Goal: Book appointment/travel/reservation

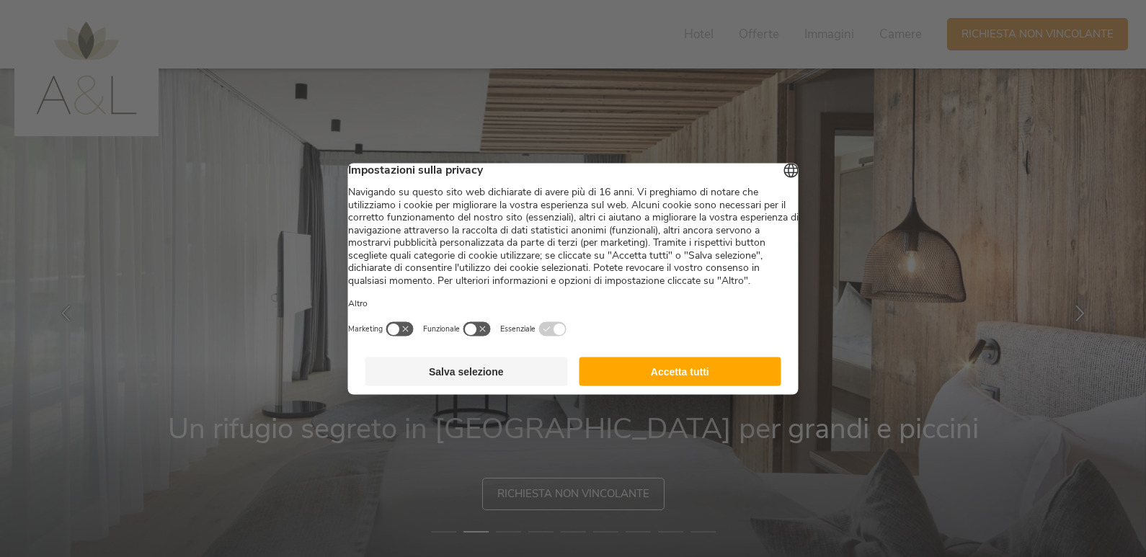
click at [680, 374] on button "Accetta tutti" at bounding box center [680, 371] width 203 height 29
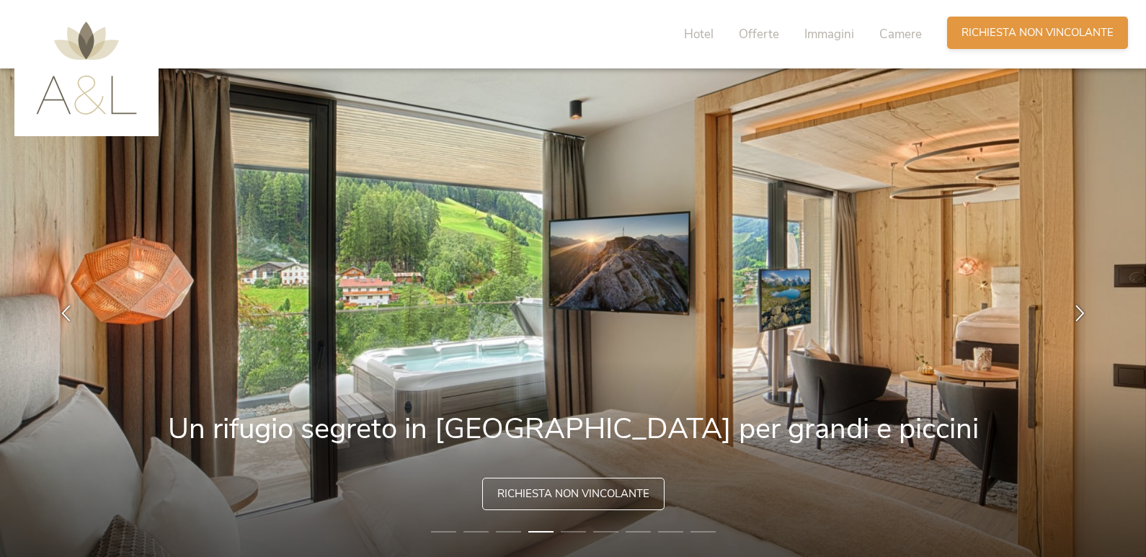
click at [1025, 33] on span "Richiesta non vincolante" at bounding box center [1037, 32] width 152 height 15
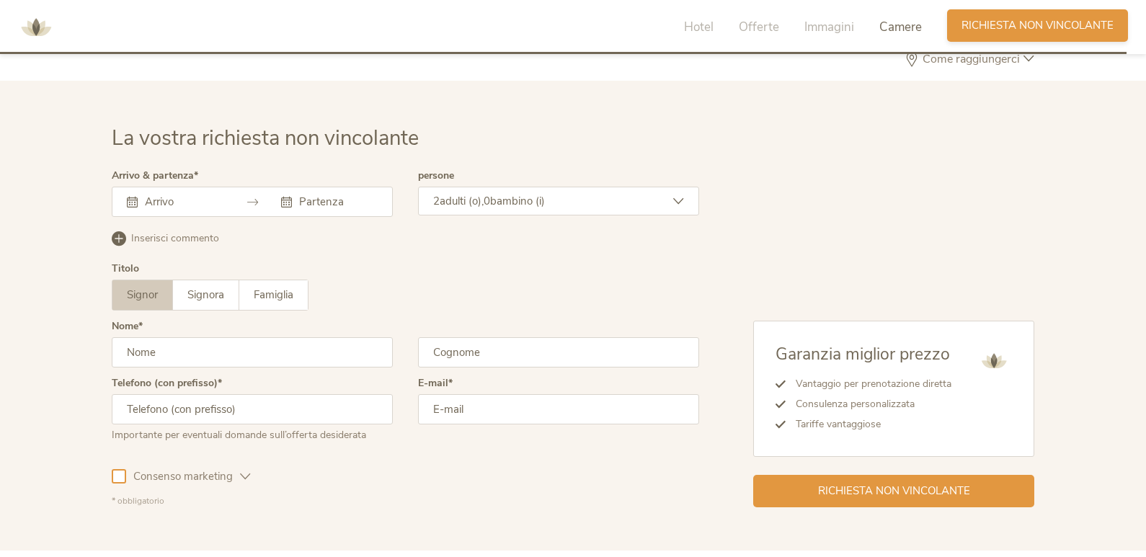
scroll to position [4180, 0]
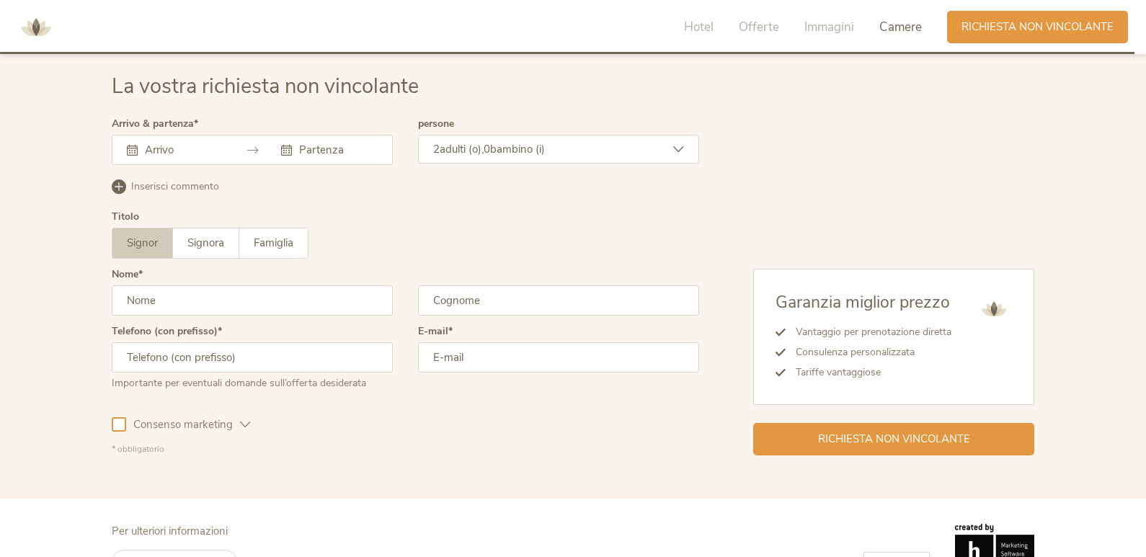
click at [183, 152] on input "text" at bounding box center [182, 150] width 82 height 14
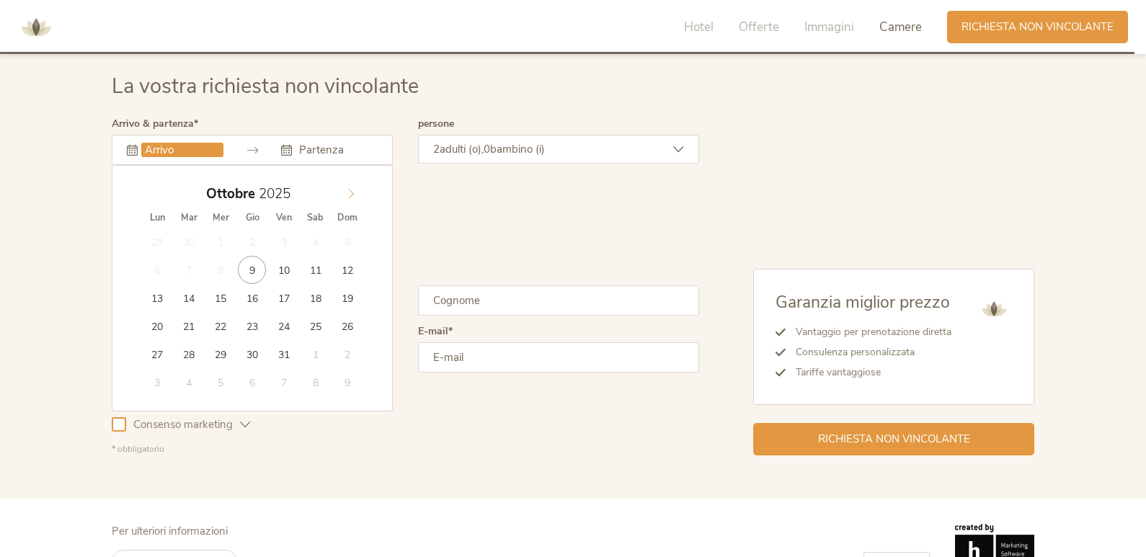
click at [351, 192] on icon at bounding box center [351, 194] width 10 height 10
type input "[DATE]"
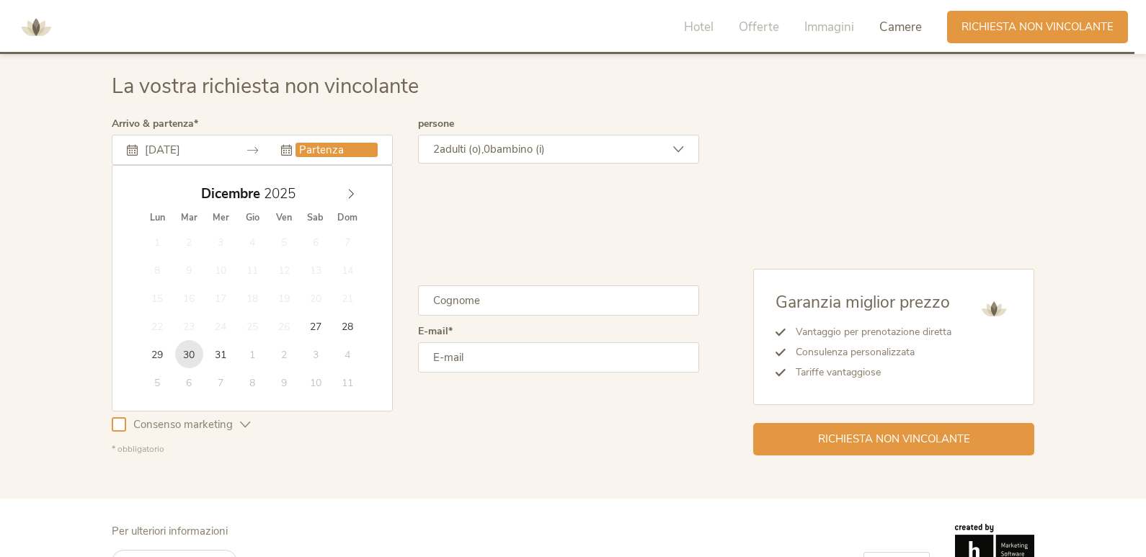
type input "[DATE]"
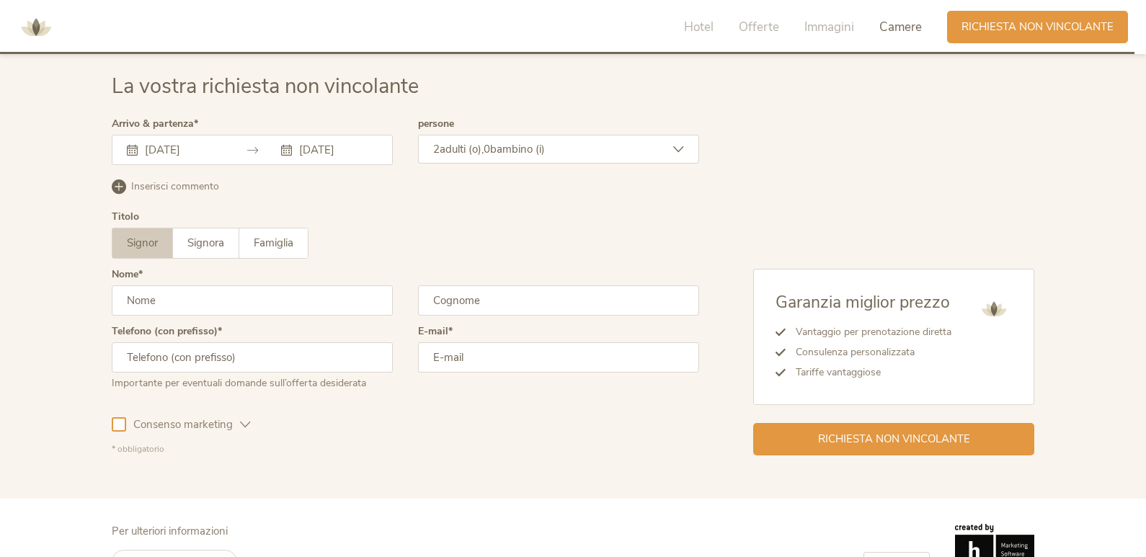
click at [554, 152] on div "2 adulti (o), 0 bambino (i)" at bounding box center [558, 149] width 281 height 29
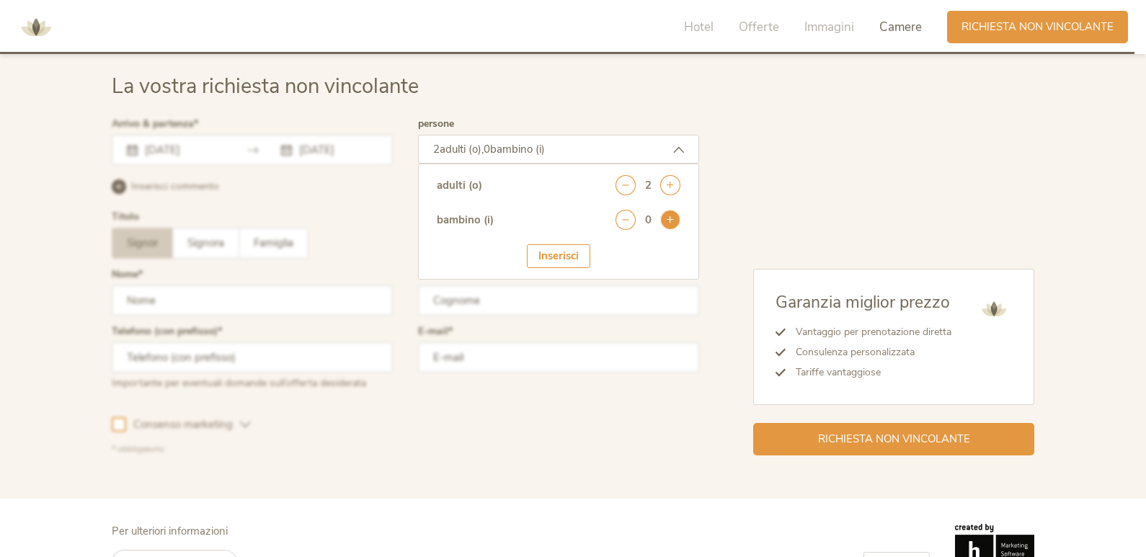
click at [666, 225] on icon at bounding box center [670, 220] width 20 height 20
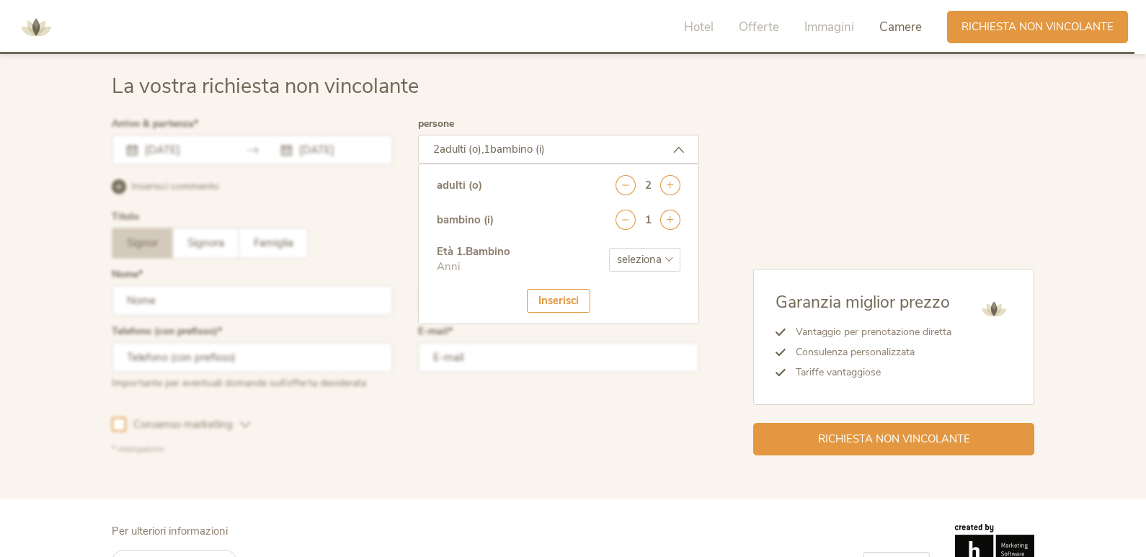
click at [646, 259] on select "seleziona 0 1 2 3 4 5 6 7 8 9 10 11 12 13 14 15 16 17" at bounding box center [644, 260] width 71 height 24
select select "9"
click at [609, 248] on select "seleziona 0 1 2 3 4 5 6 7 8 9 10 11 12 13 14 15 16 17" at bounding box center [644, 260] width 71 height 24
click at [553, 302] on div "Inserisci" at bounding box center [558, 301] width 63 height 24
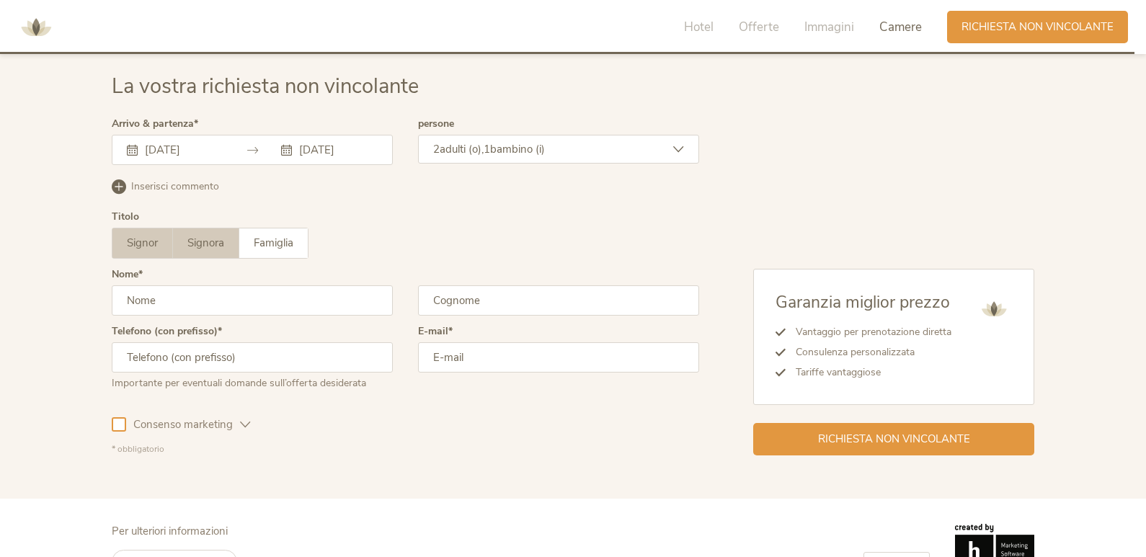
click at [220, 246] on span "Signora" at bounding box center [205, 243] width 37 height 14
click at [201, 298] on input "text" at bounding box center [252, 300] width 281 height 30
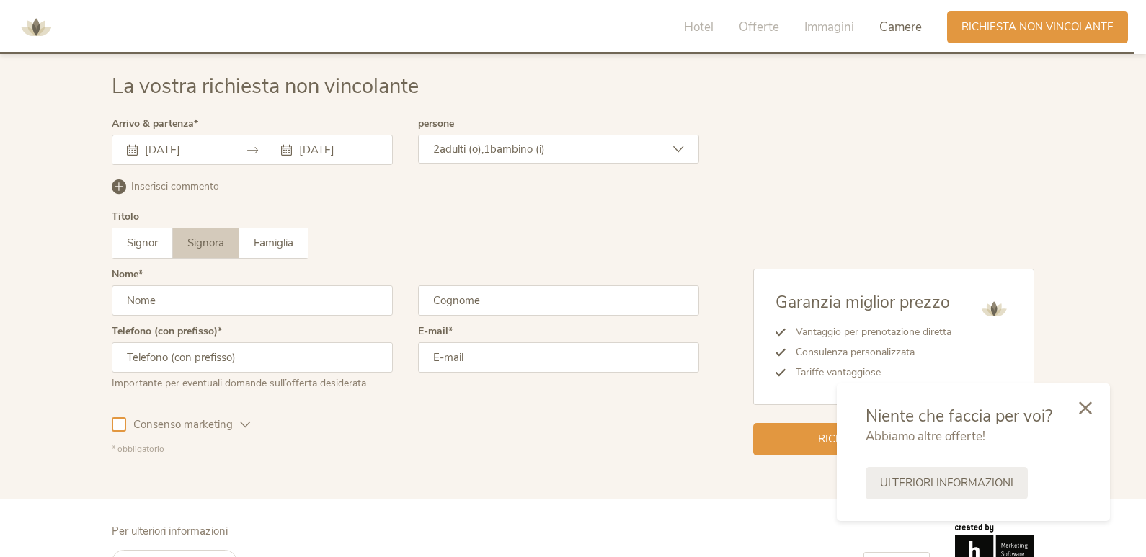
type input "[PERSON_NAME]"
click at [502, 304] on input "text" at bounding box center [558, 300] width 281 height 30
type input "[PERSON_NAME]"
click at [265, 365] on input "text" at bounding box center [252, 357] width 281 height 30
click at [454, 359] on input "email" at bounding box center [558, 357] width 281 height 30
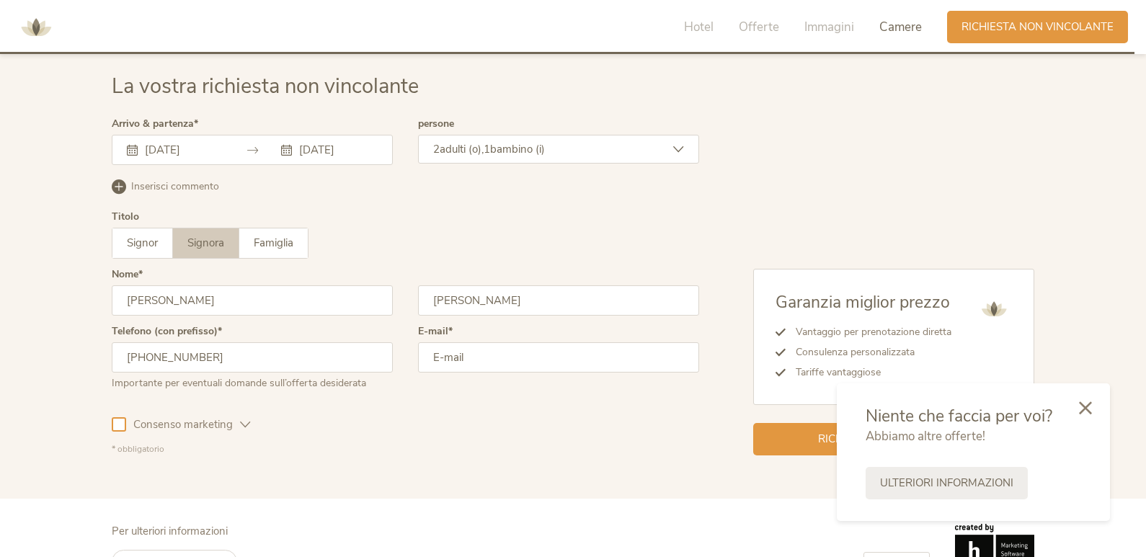
click at [253, 355] on input "[PHONE_NUMBER]" at bounding box center [252, 357] width 281 height 30
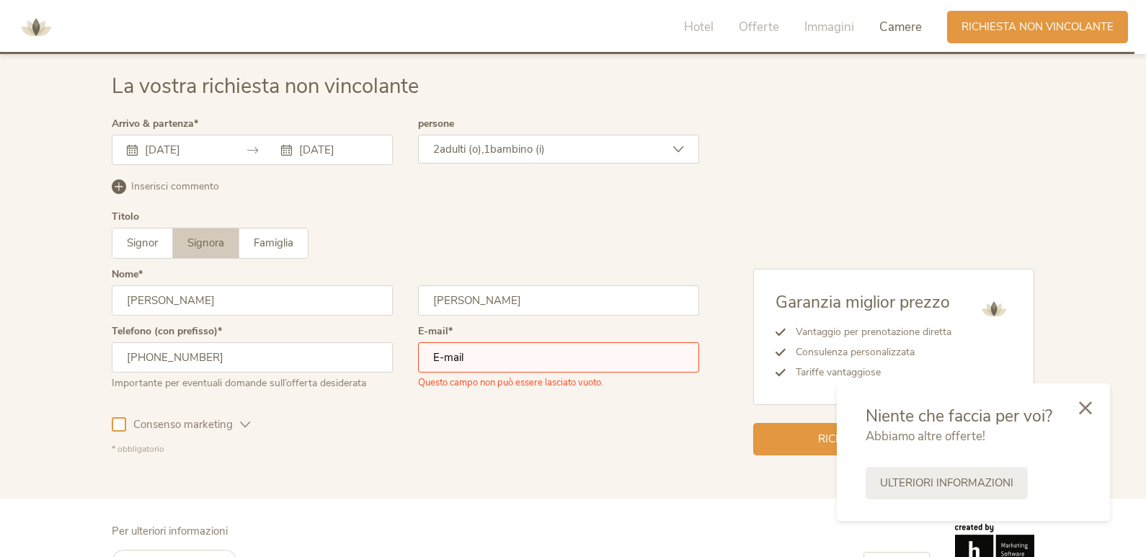
type input "[PHONE_NUMBER]"
click at [449, 352] on input "email" at bounding box center [558, 357] width 281 height 30
type input "[PERSON_NAME][EMAIL_ADDRESS][DOMAIN_NAME]"
click at [551, 449] on div "* obbligatorio" at bounding box center [405, 449] width 587 height 12
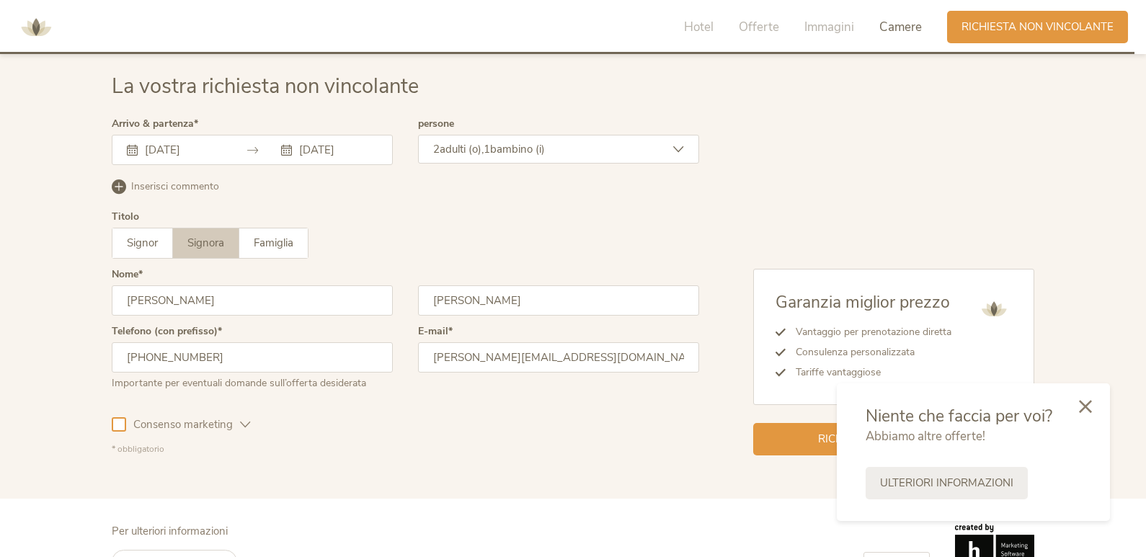
click at [1089, 406] on icon at bounding box center [1085, 406] width 13 height 13
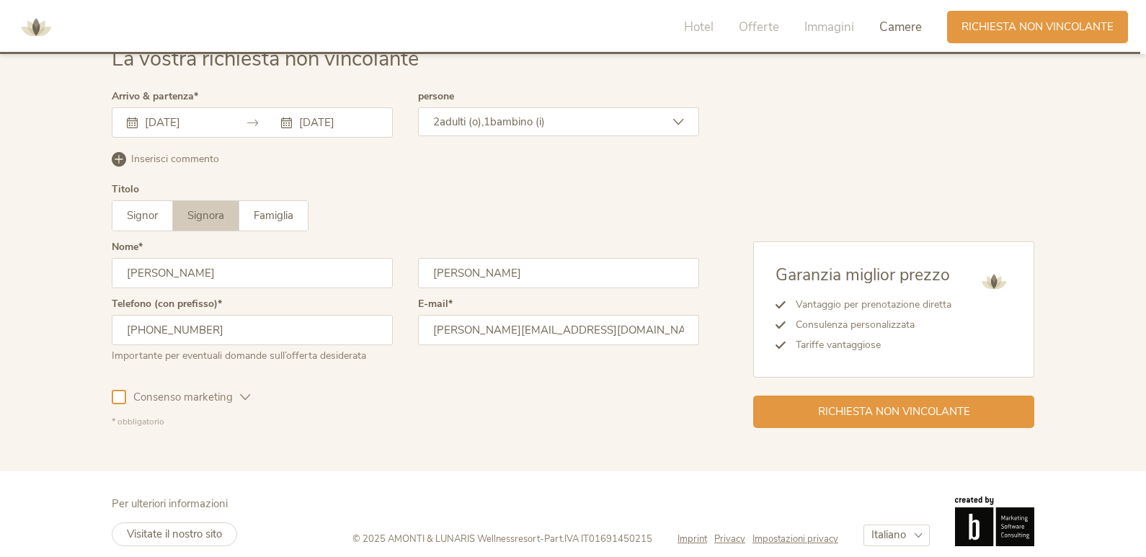
scroll to position [4221, 0]
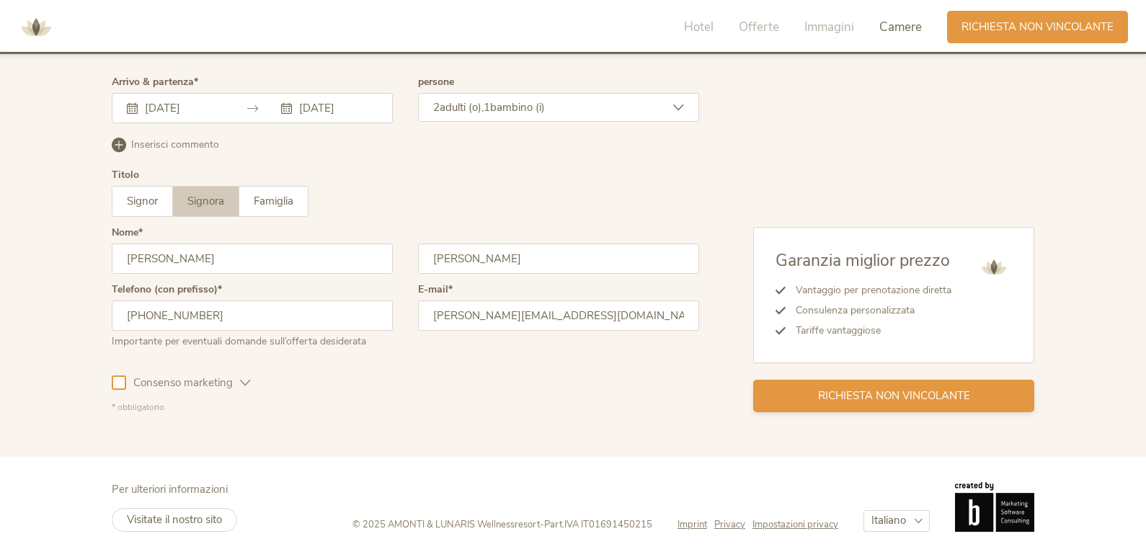
click at [887, 394] on span "Richiesta non vincolante" at bounding box center [894, 395] width 152 height 15
